Goal: Transaction & Acquisition: Purchase product/service

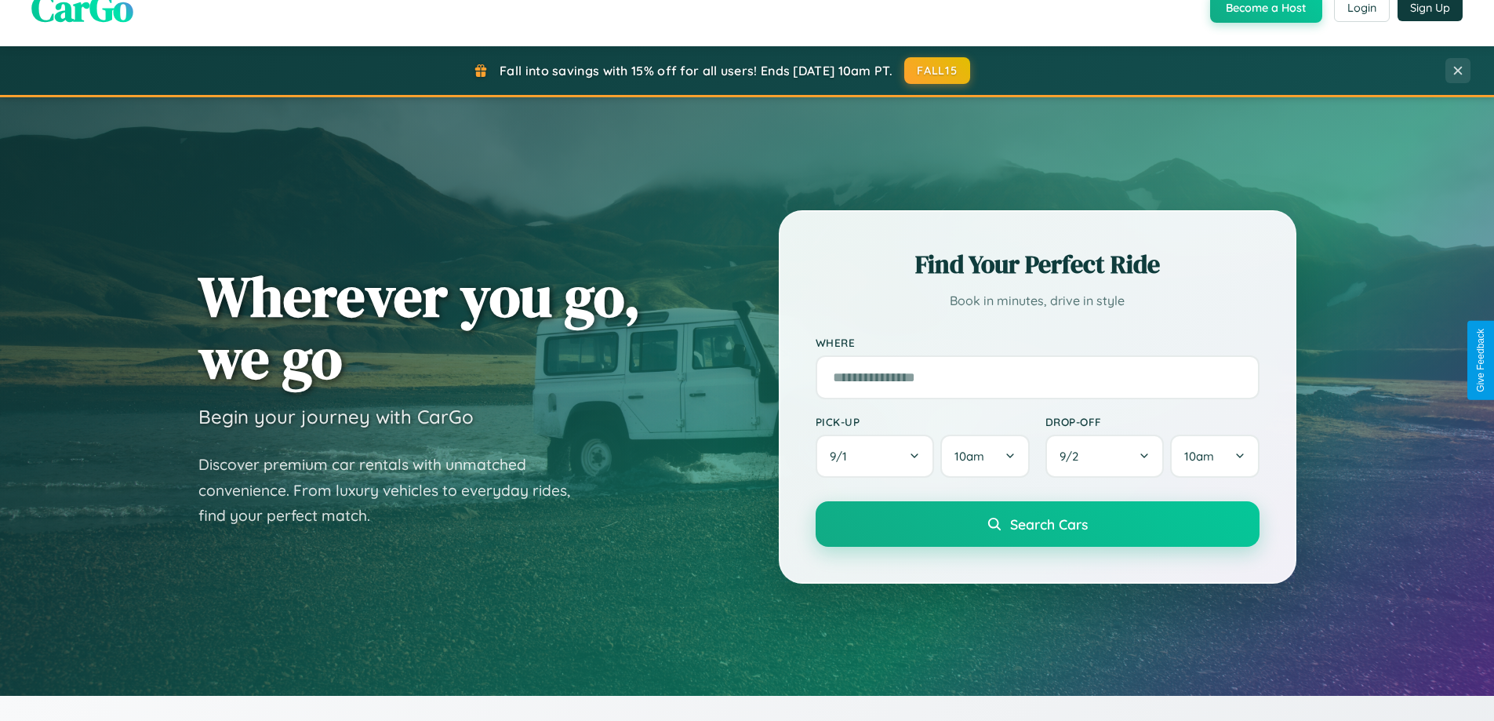
scroll to position [3017, 0]
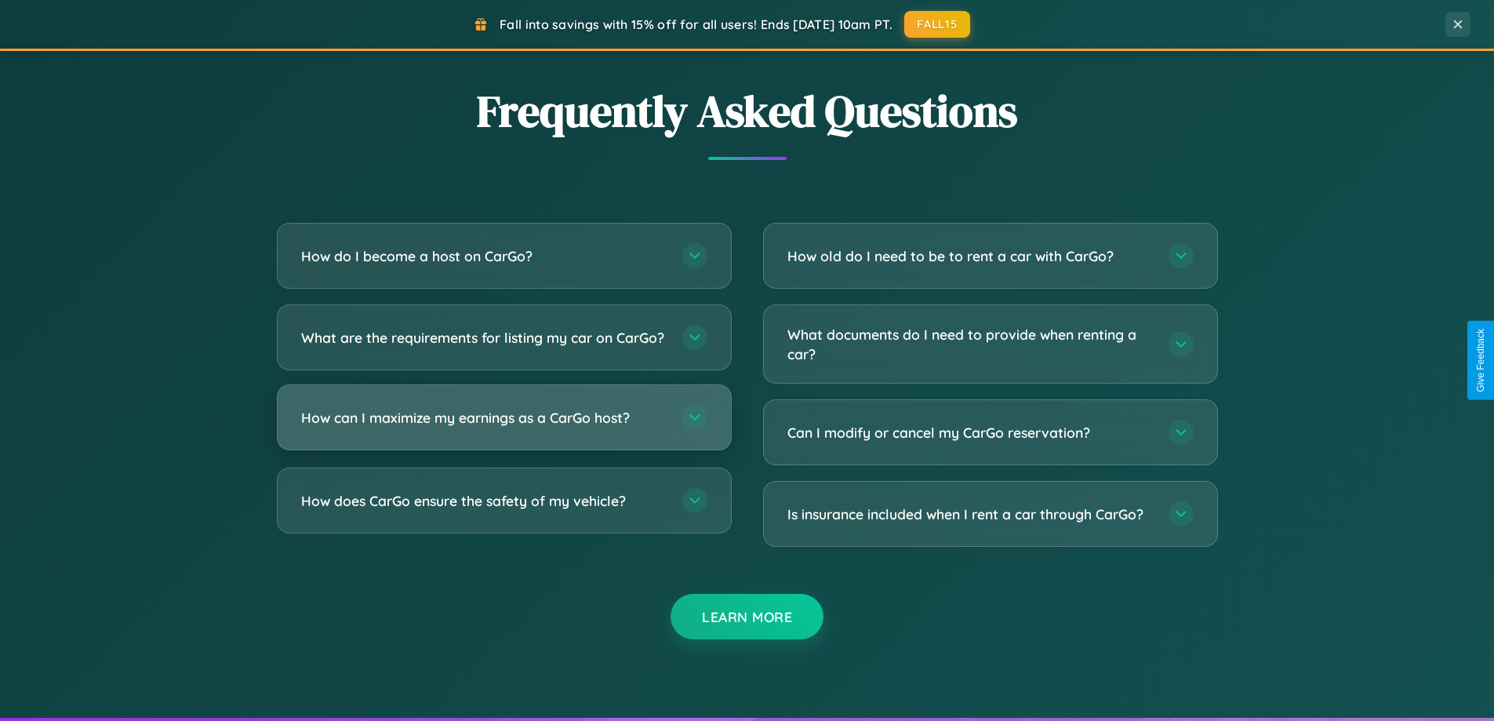
click at [503, 427] on h3 "How can I maximize my earnings as a CarGo host?" at bounding box center [483, 418] width 365 height 20
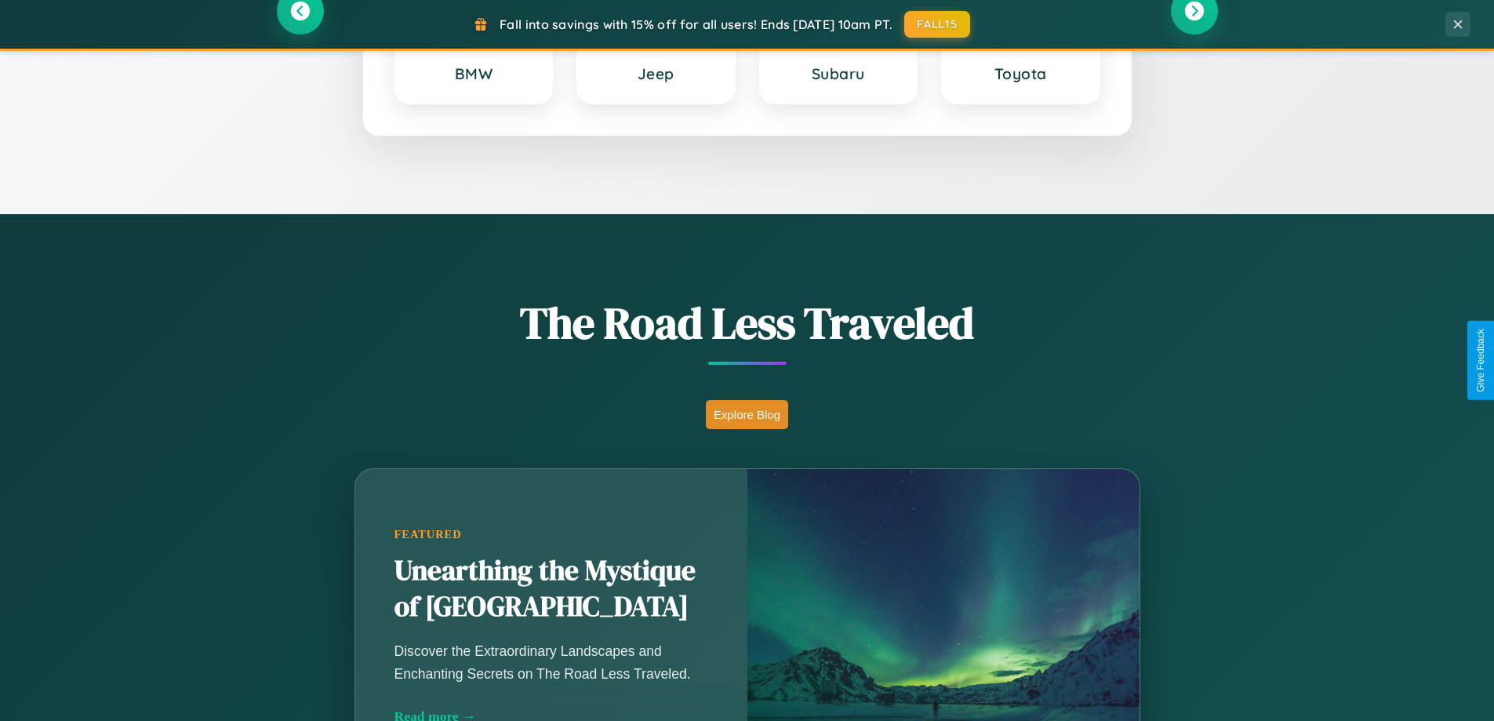
scroll to position [0, 0]
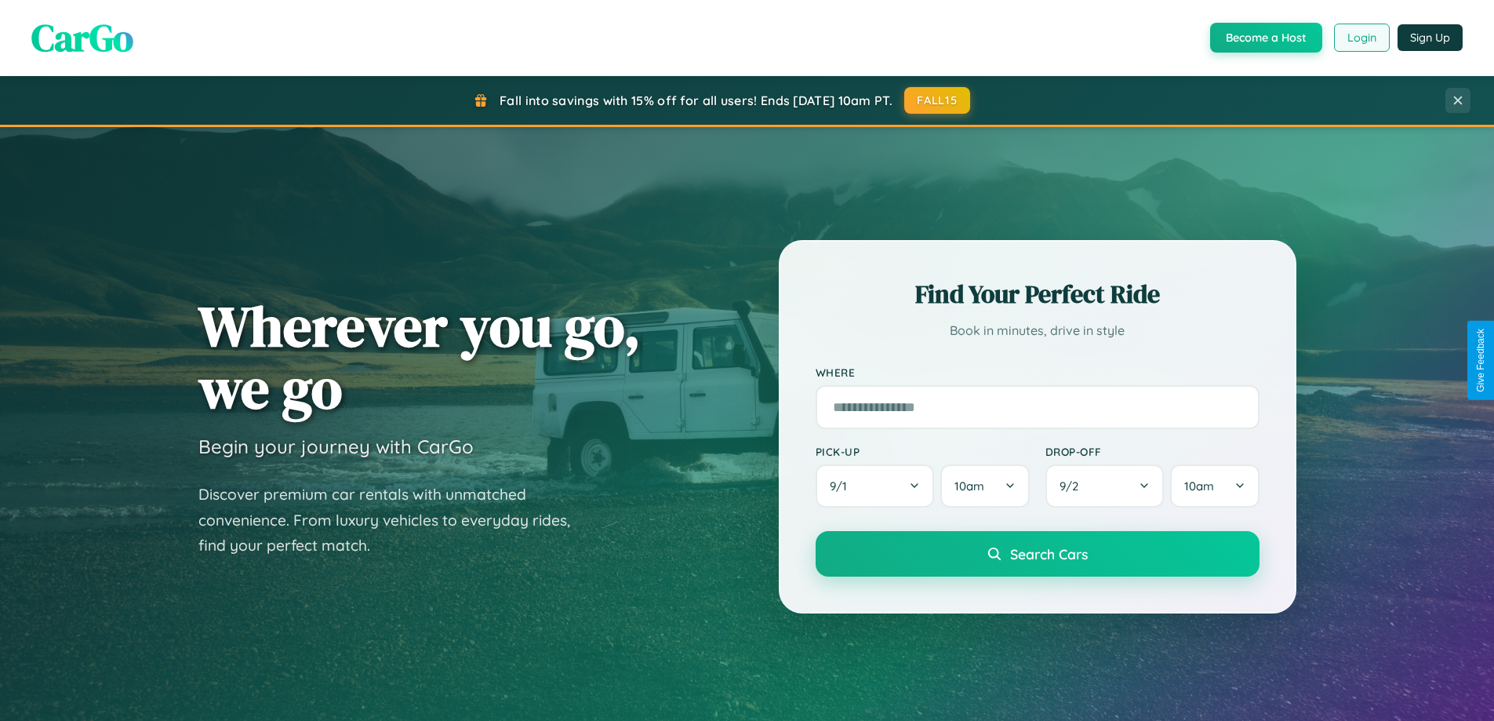
click at [1360, 38] on button "Login" at bounding box center [1362, 38] width 56 height 28
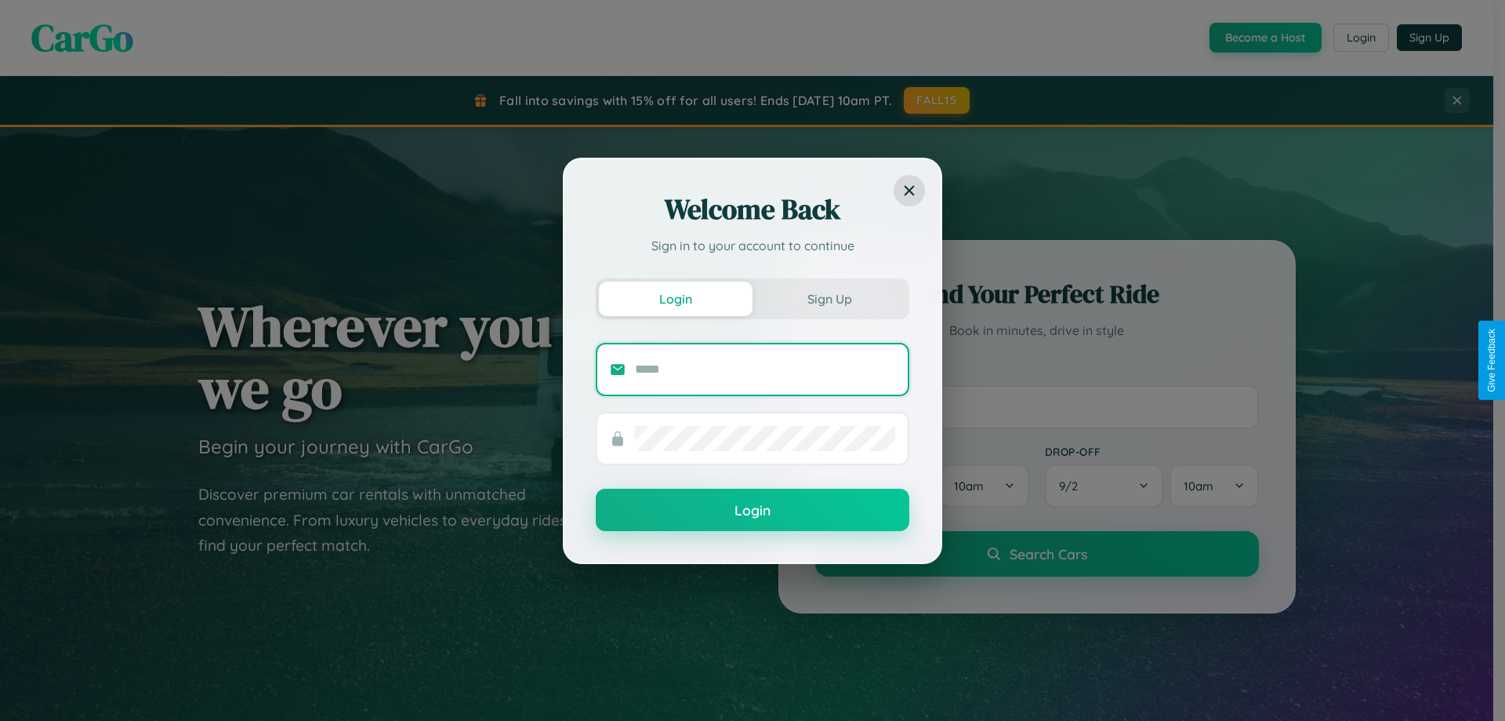
click at [765, 369] on input "text" at bounding box center [765, 369] width 260 height 25
type input "**********"
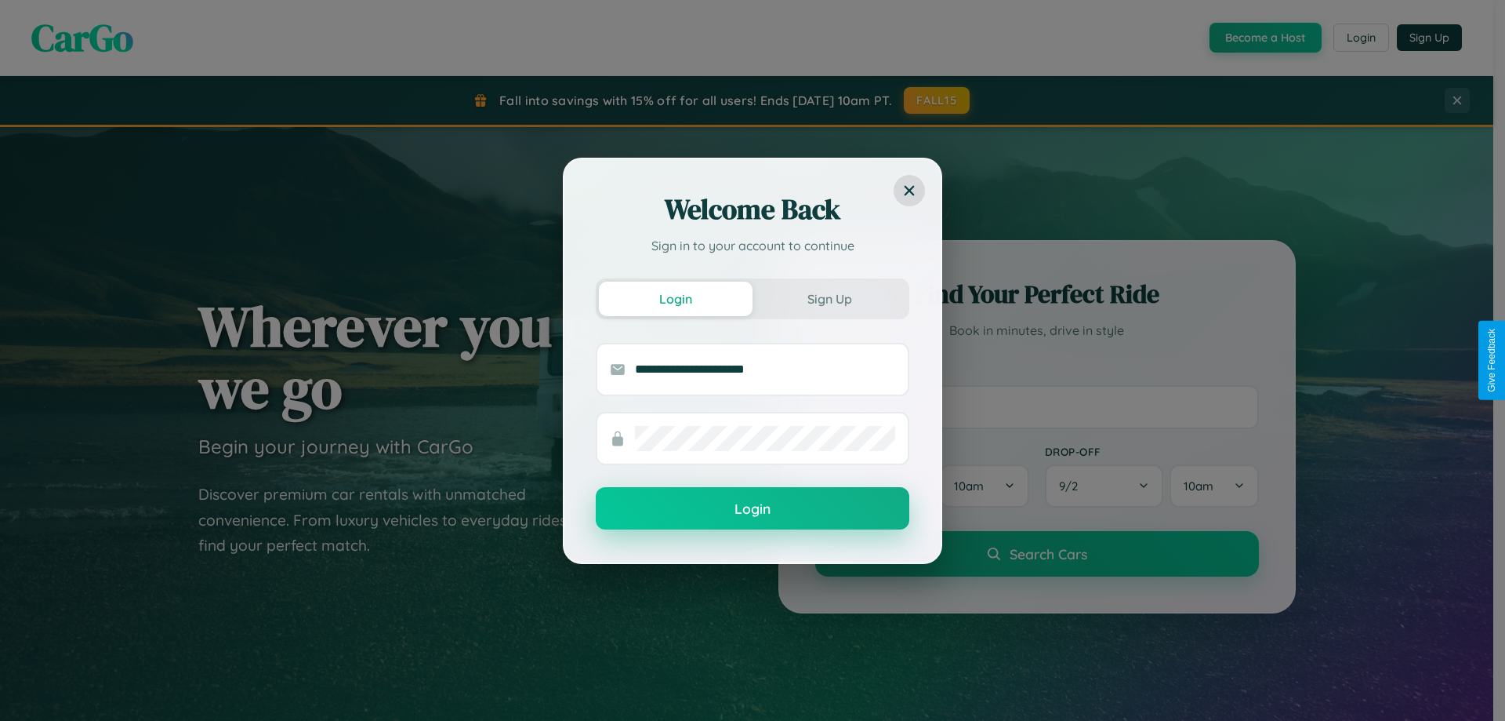
click at [753, 509] on button "Login" at bounding box center [753, 508] width 314 height 42
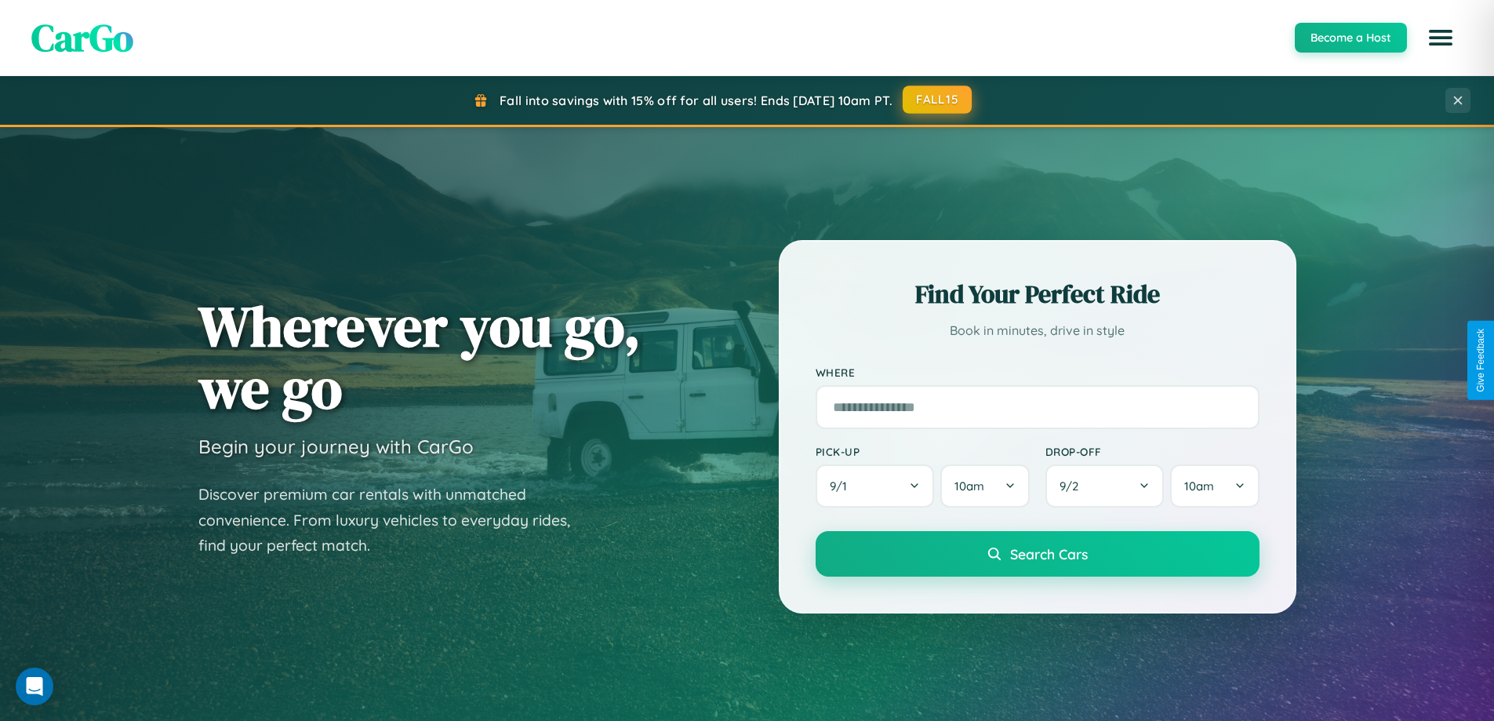
click at [938, 100] on button "FALL15" at bounding box center [936, 99] width 69 height 28
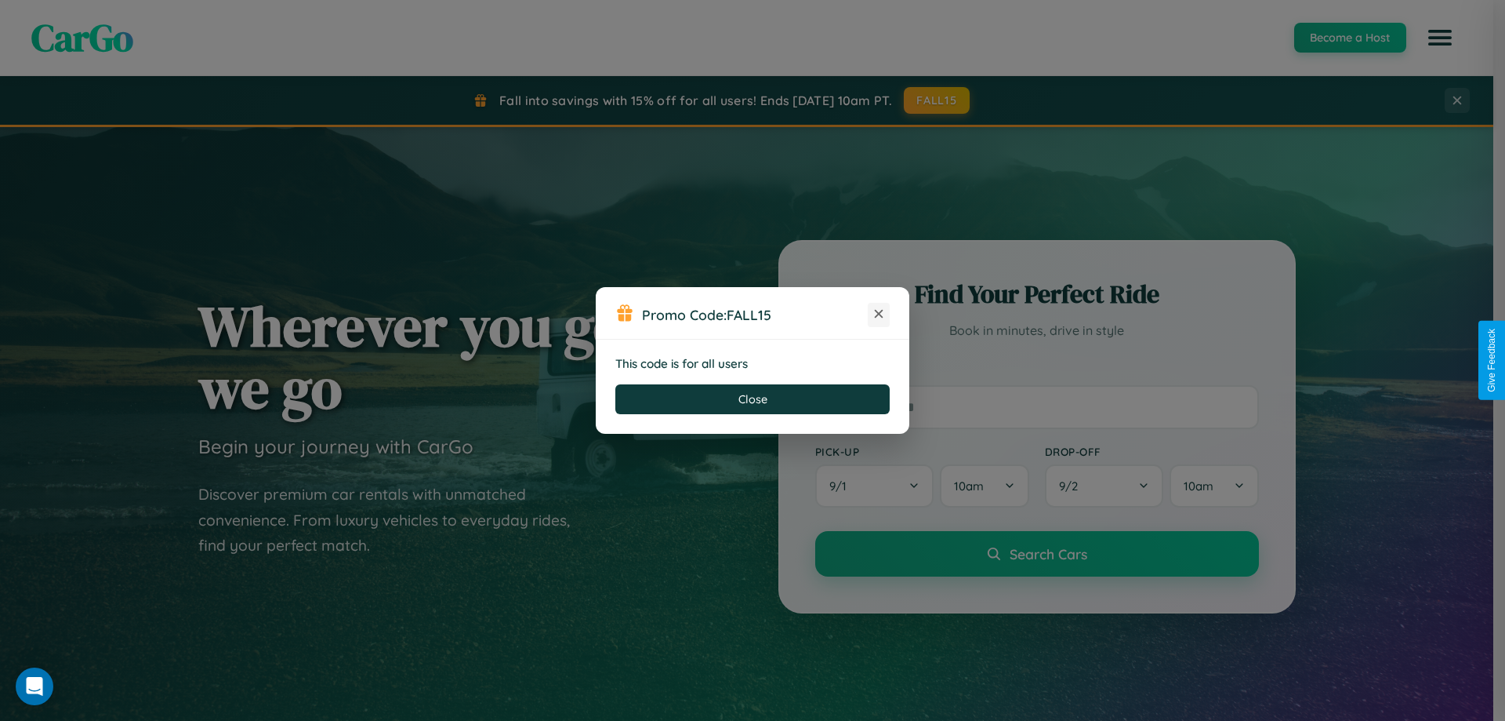
click at [879, 314] on icon at bounding box center [879, 314] width 16 height 16
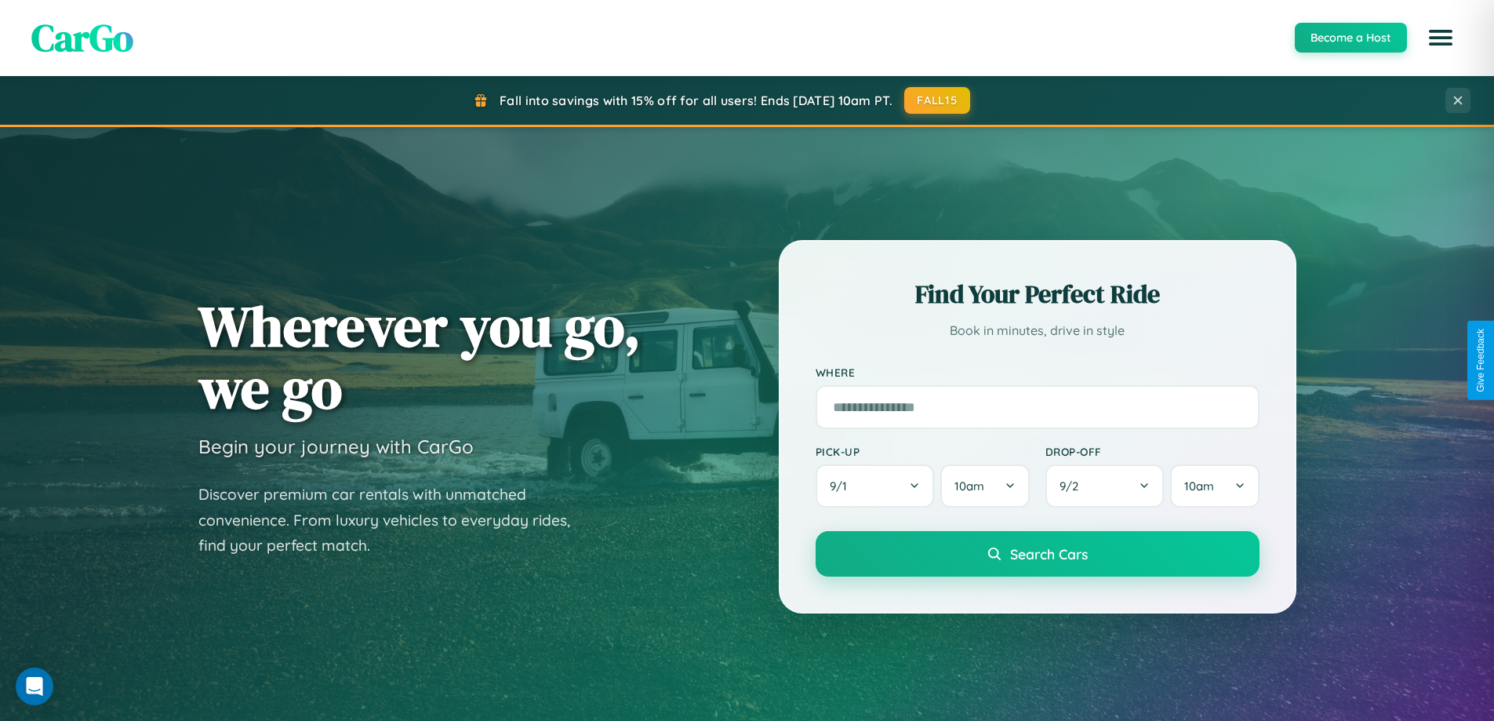
scroll to position [676, 0]
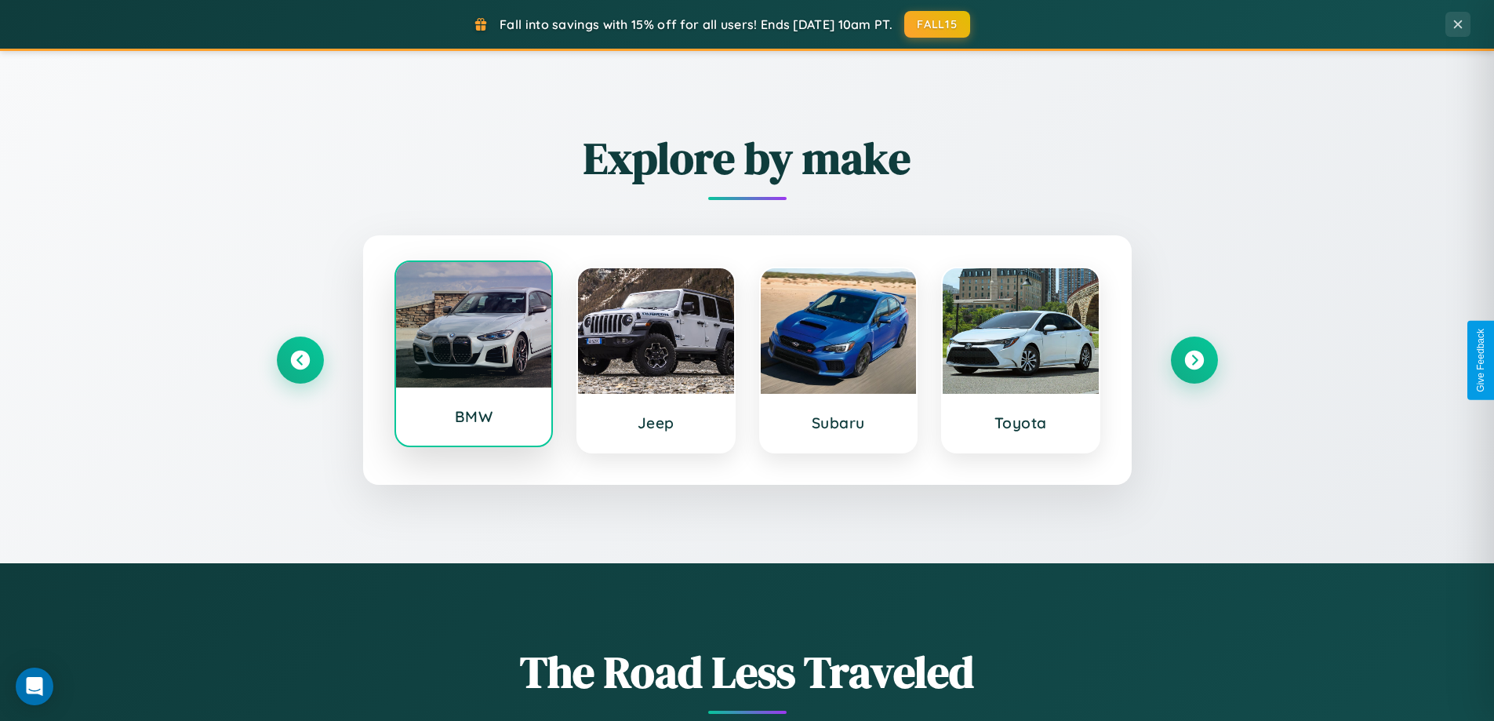
click at [473, 355] on div at bounding box center [474, 324] width 156 height 125
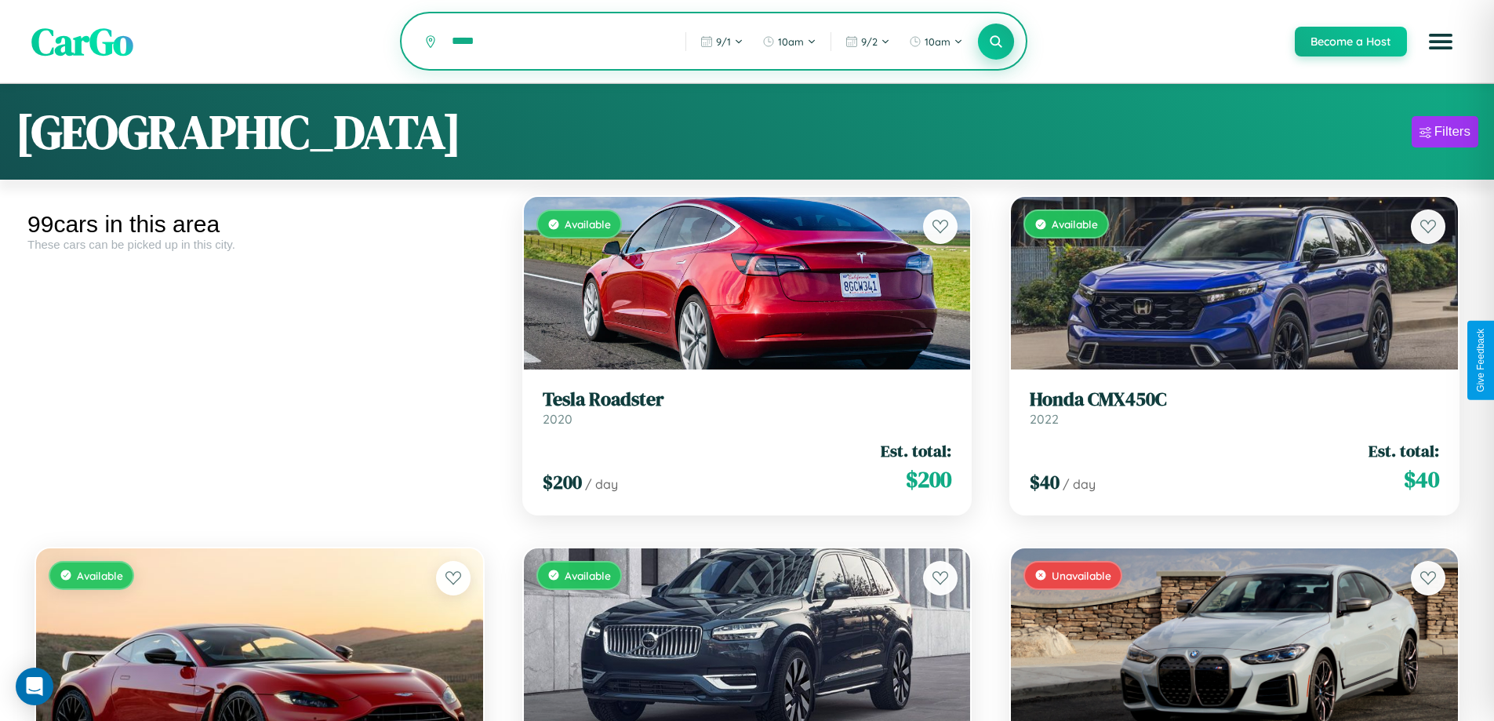
type input "*****"
click at [995, 42] on icon at bounding box center [996, 41] width 15 height 15
